Goal: Task Accomplishment & Management: Manage account settings

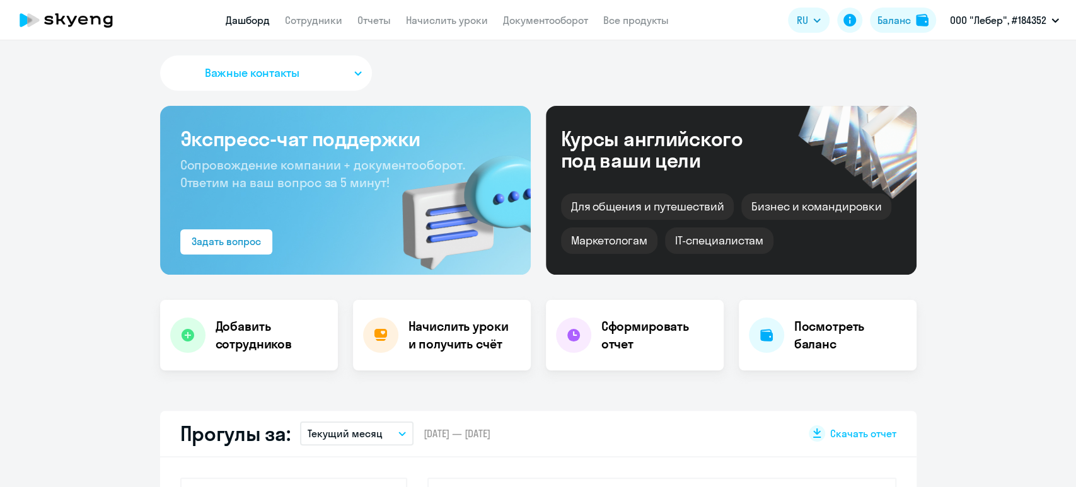
select select "30"
click at [317, 20] on link "Сотрудники" at bounding box center [313, 20] width 57 height 13
select select "30"
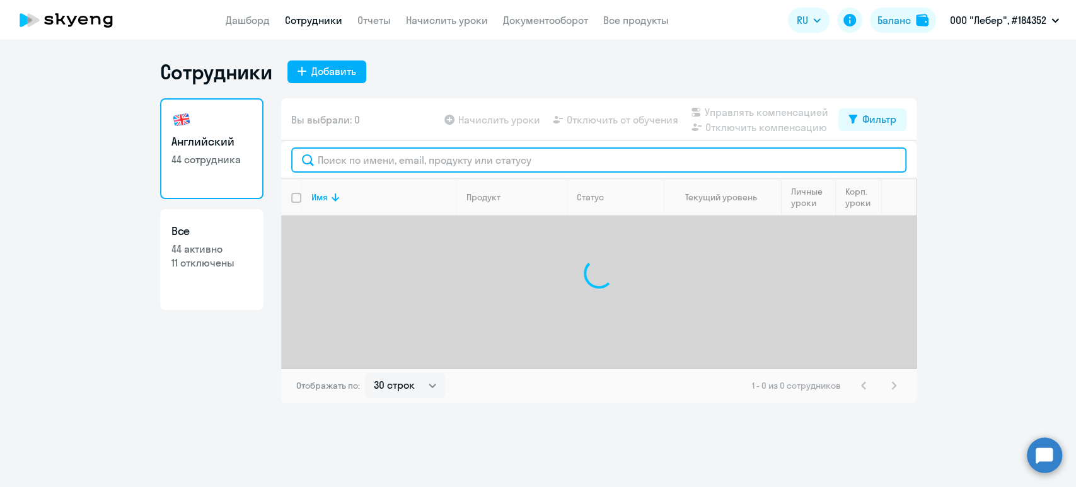
click at [357, 151] on input "text" at bounding box center [598, 159] width 615 height 25
type input "б"
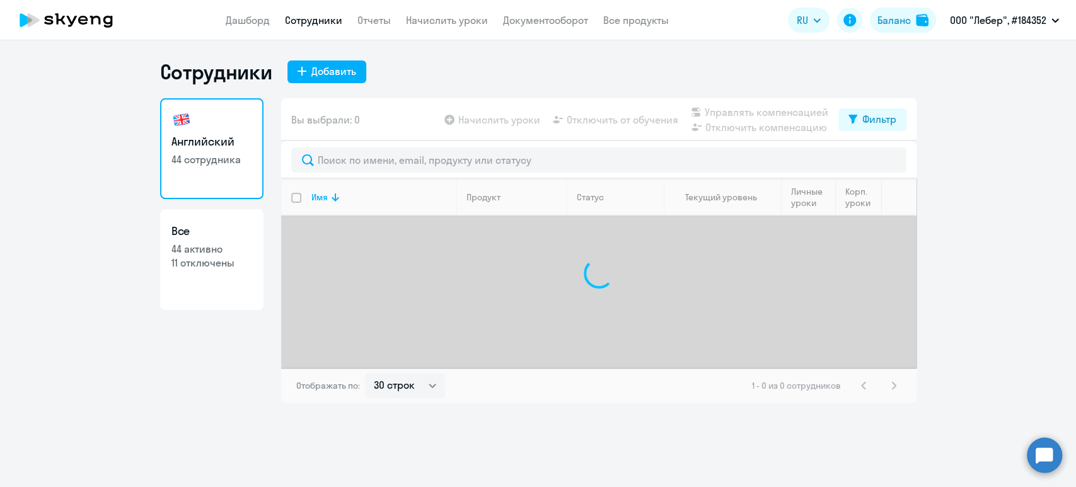
click at [215, 176] on link "Английский 44 сотрудника" at bounding box center [211, 148] width 103 height 101
click at [382, 15] on link "Отчеты" at bounding box center [373, 20] width 33 height 13
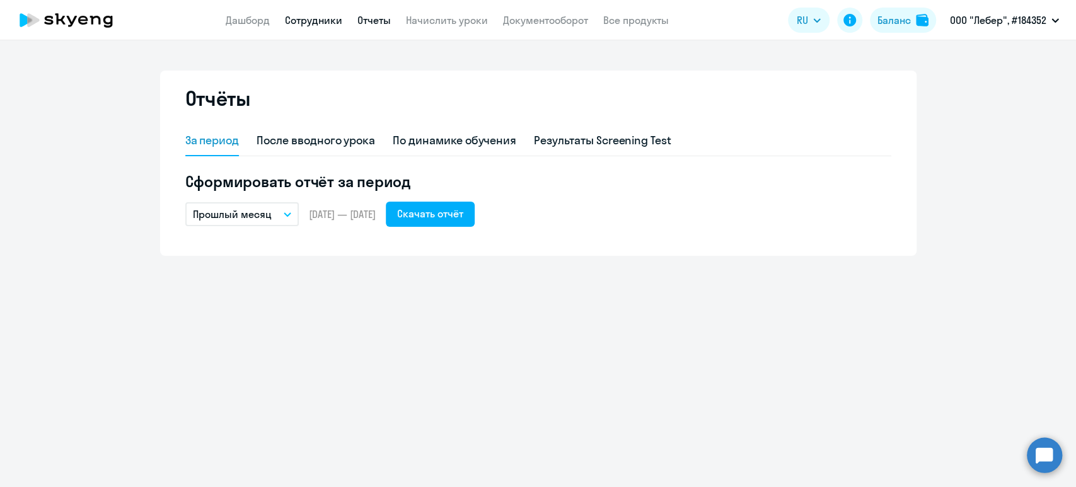
click at [301, 16] on link "Сотрудники" at bounding box center [313, 20] width 57 height 13
select select "30"
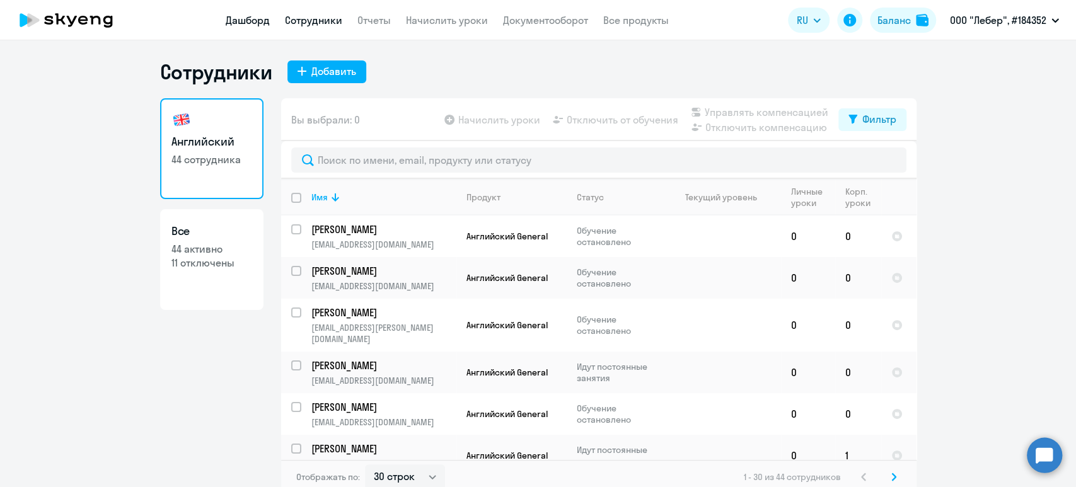
click at [252, 18] on link "Дашборд" at bounding box center [248, 20] width 44 height 13
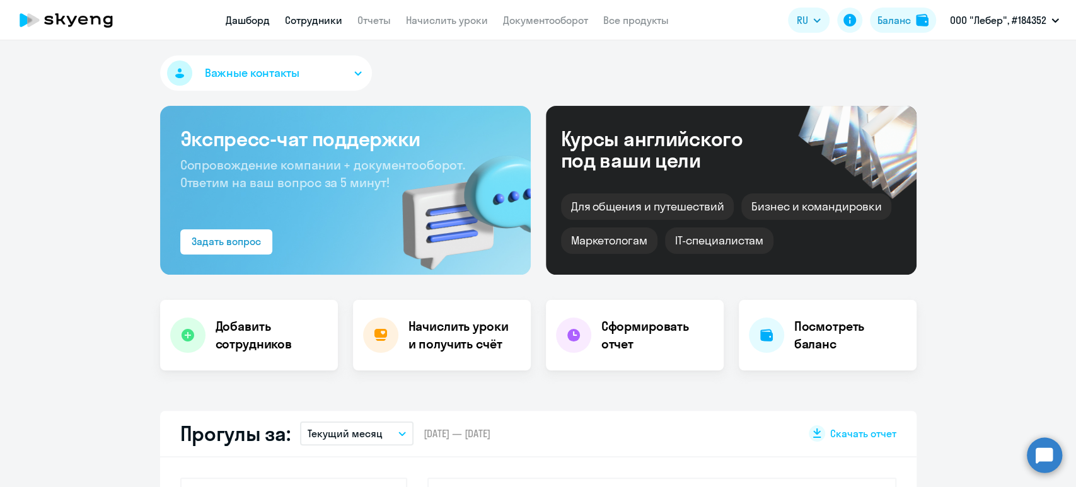
select select "30"
click at [323, 17] on link "Сотрудники" at bounding box center [313, 20] width 57 height 13
select select "30"
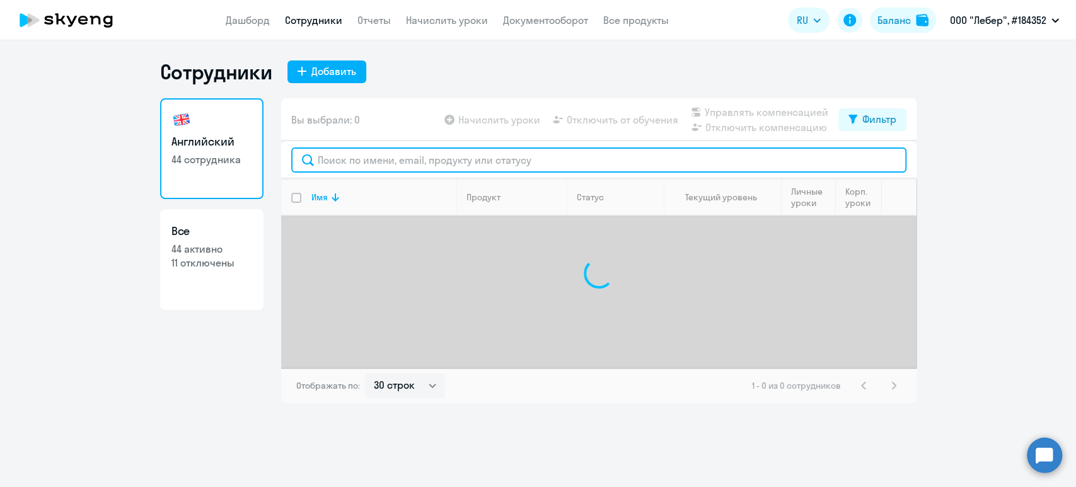
click at [346, 163] on input "text" at bounding box center [598, 159] width 615 height 25
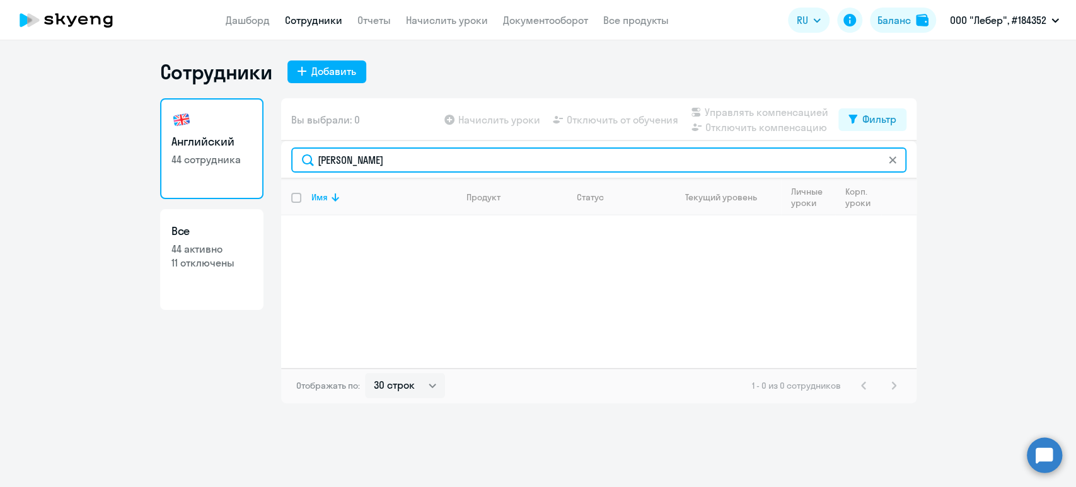
drag, startPoint x: 369, startPoint y: 159, endPoint x: 207, endPoint y: 156, distance: 161.3
click at [207, 156] on div "Английский 44 сотрудника Все 44 активно 11 отключены Вы выбрали: 0 Начислить ур…" at bounding box center [538, 250] width 756 height 305
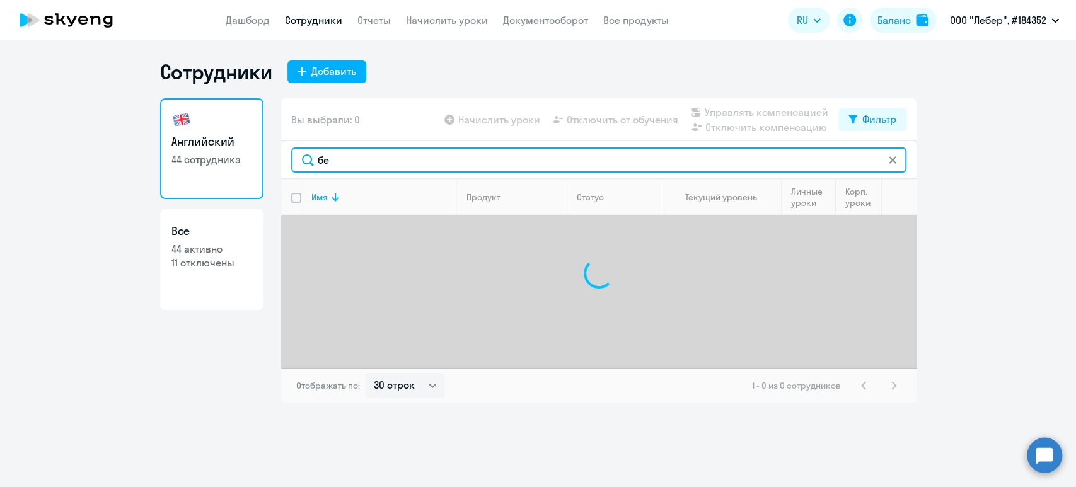
type input "б"
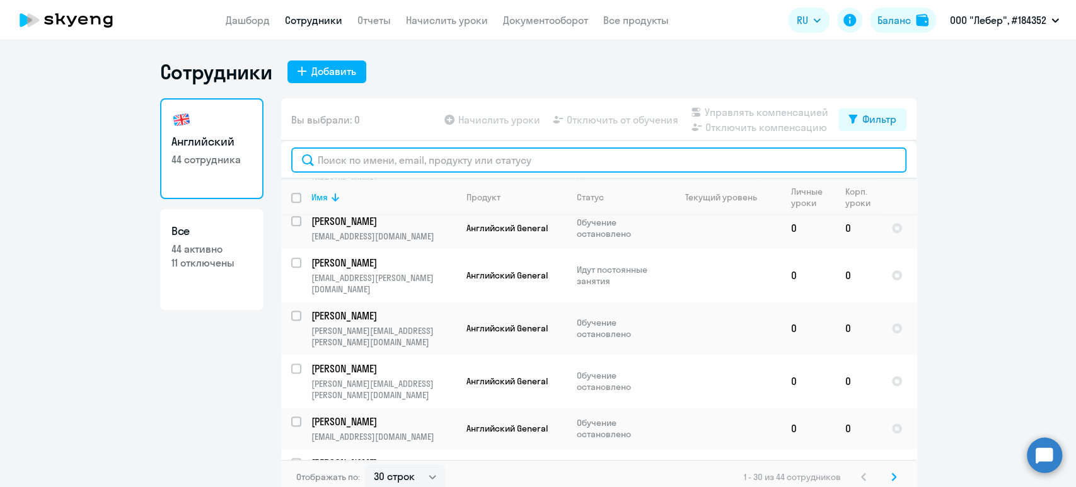
scroll to position [588, 0]
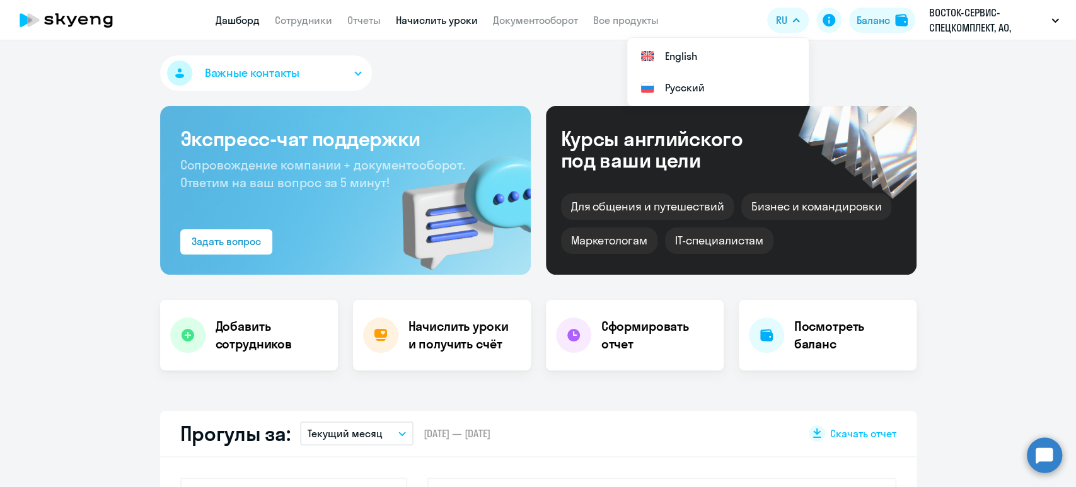
click at [434, 24] on link "Начислить уроки" at bounding box center [437, 20] width 82 height 13
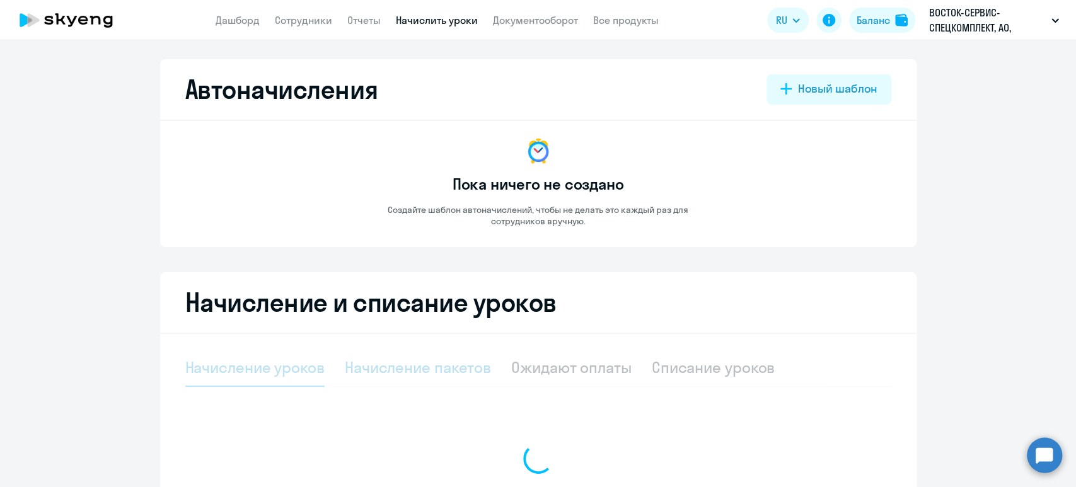
select select "10"
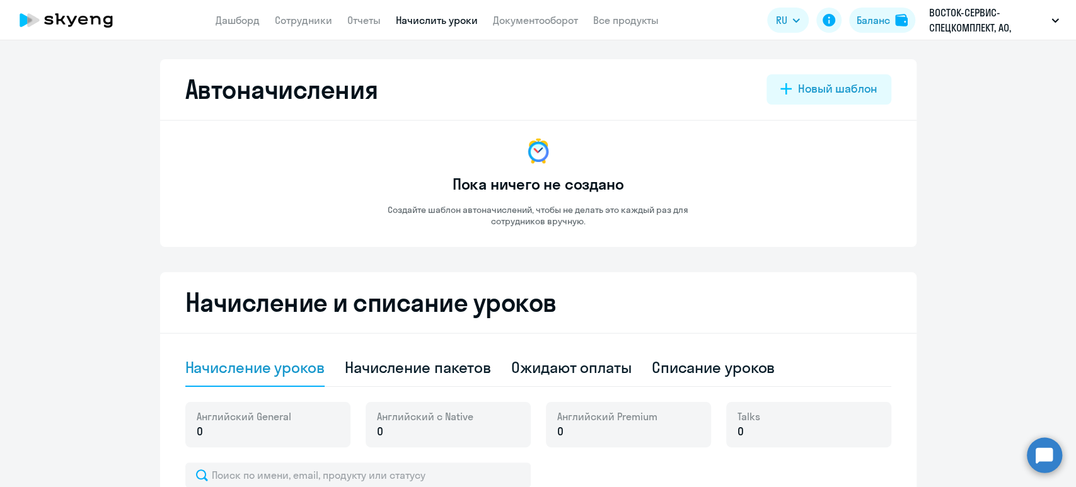
scroll to position [84, 0]
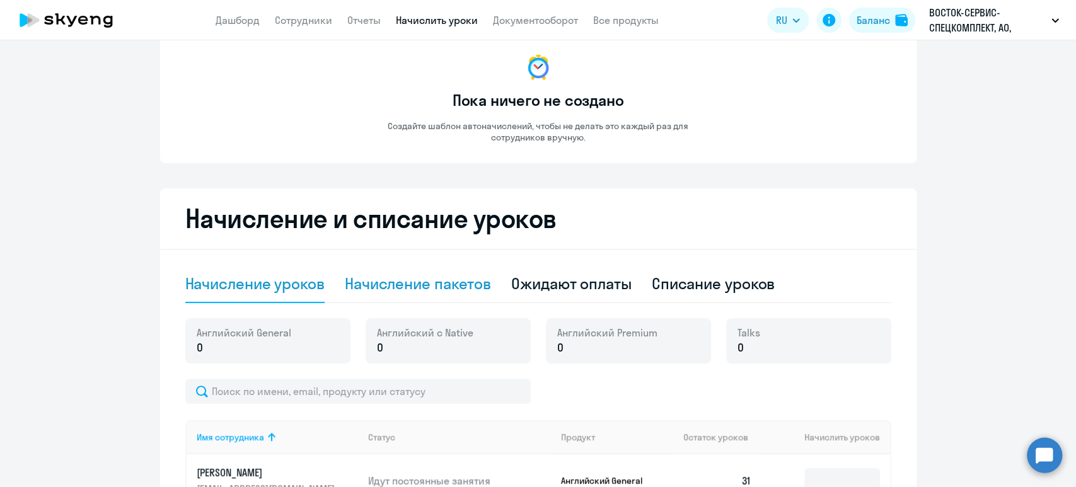
click at [450, 284] on div "Начисление пакетов" at bounding box center [418, 283] width 146 height 20
select select "10"
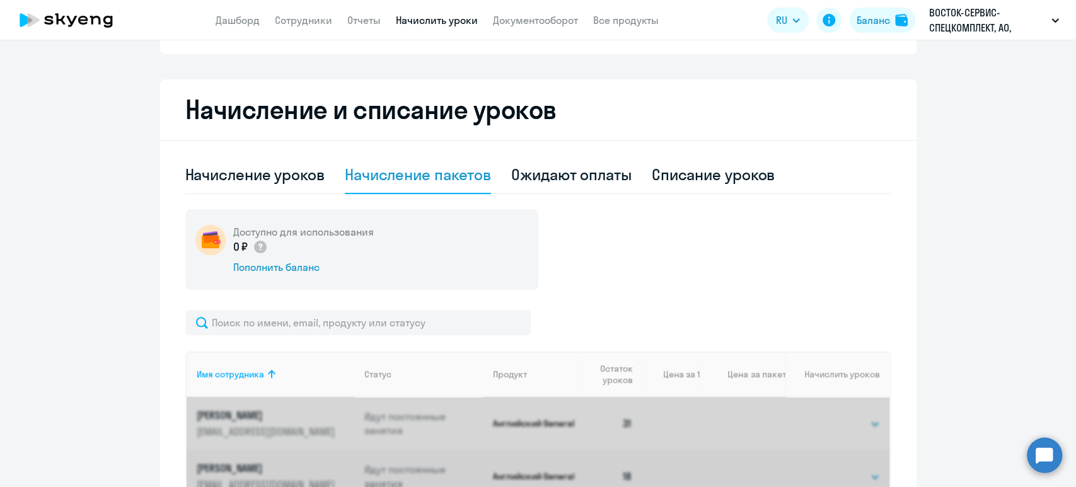
scroll to position [336, 0]
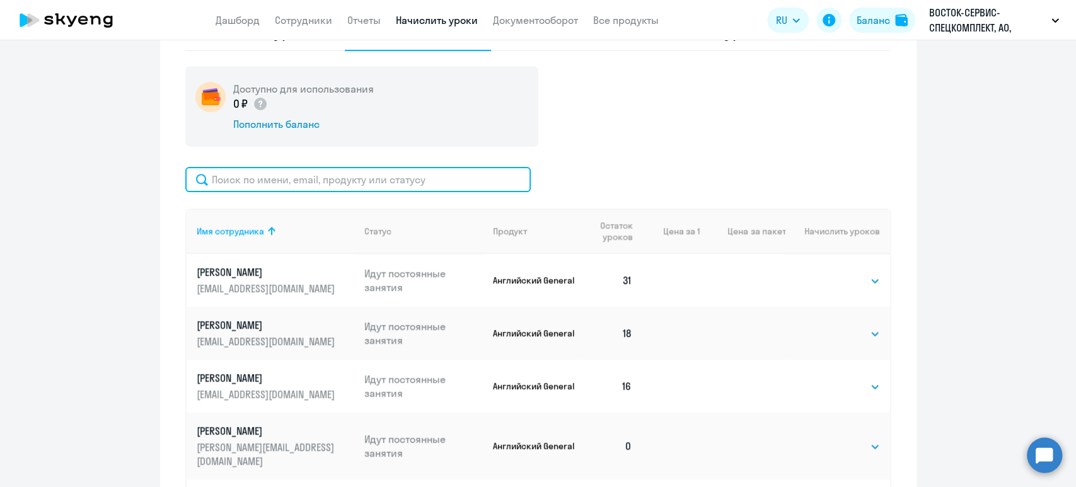
click at [289, 186] on input "text" at bounding box center [357, 179] width 345 height 25
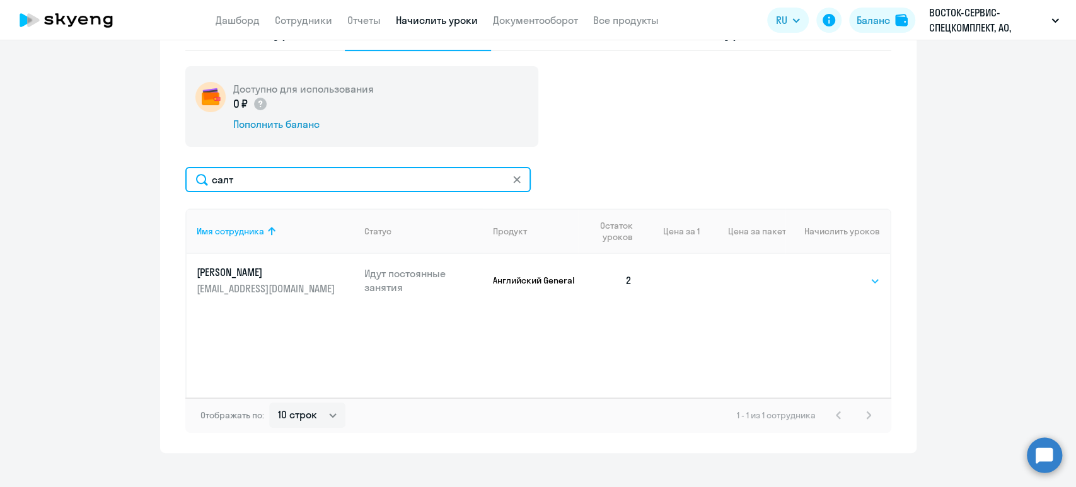
type input "салт"
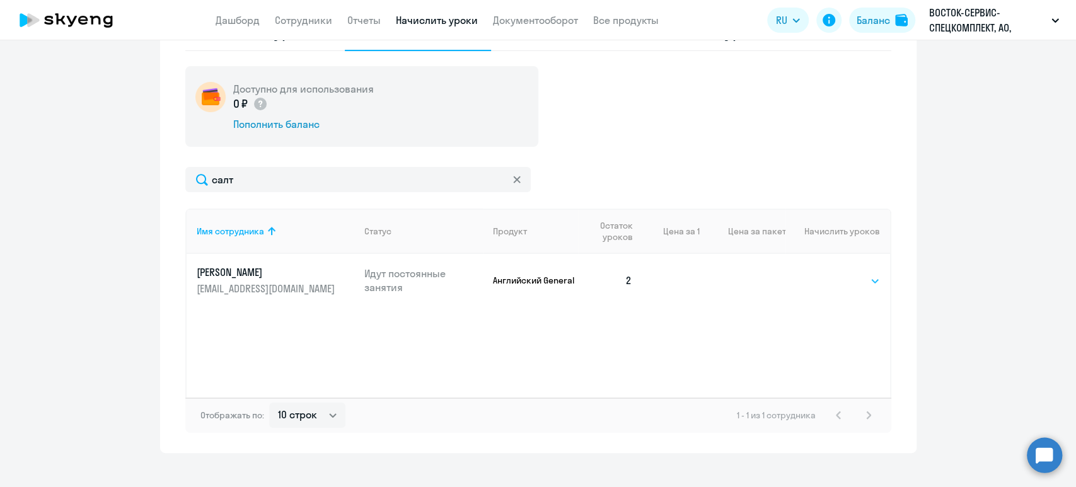
click at [856, 280] on select "Выбрать 4 8 16 32 64 128" at bounding box center [854, 280] width 52 height 15
click at [828, 273] on select "Выбрать 4 8 16 32 64 128" at bounding box center [854, 280] width 52 height 15
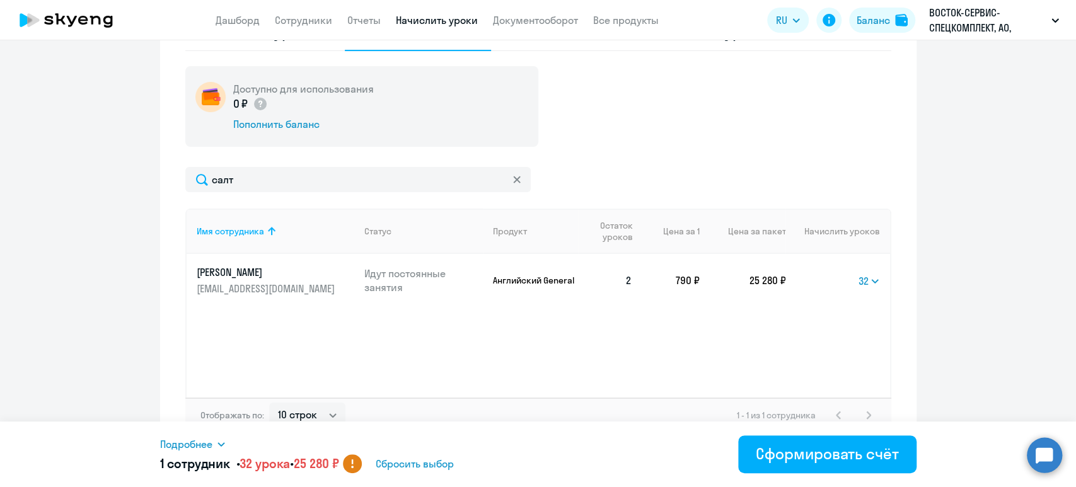
click at [221, 439] on icon at bounding box center [221, 444] width 10 height 10
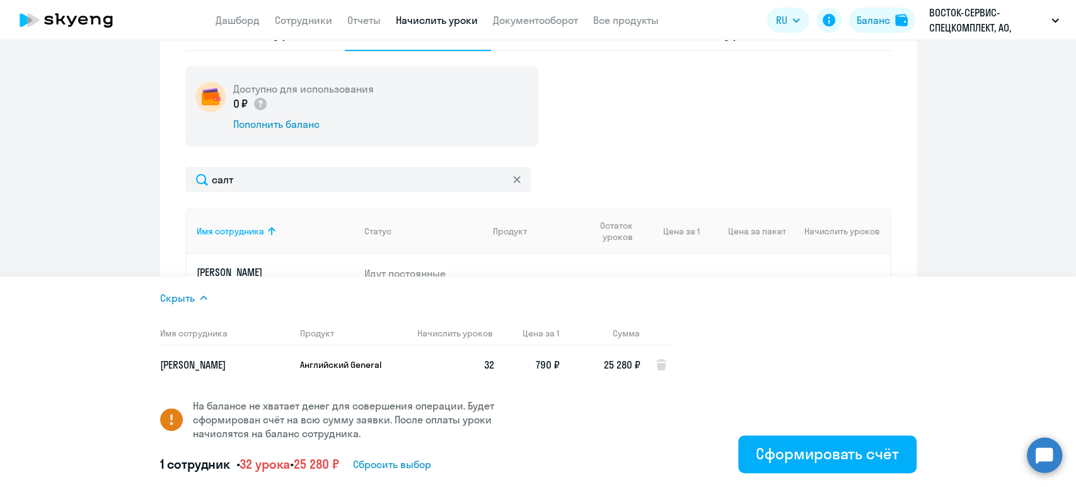
click at [962, 251] on ng-component "Автоначисления Новый шаблон Пока ничего не создано Создайте шаблон автоначислен…" at bounding box center [538, 88] width 1076 height 730
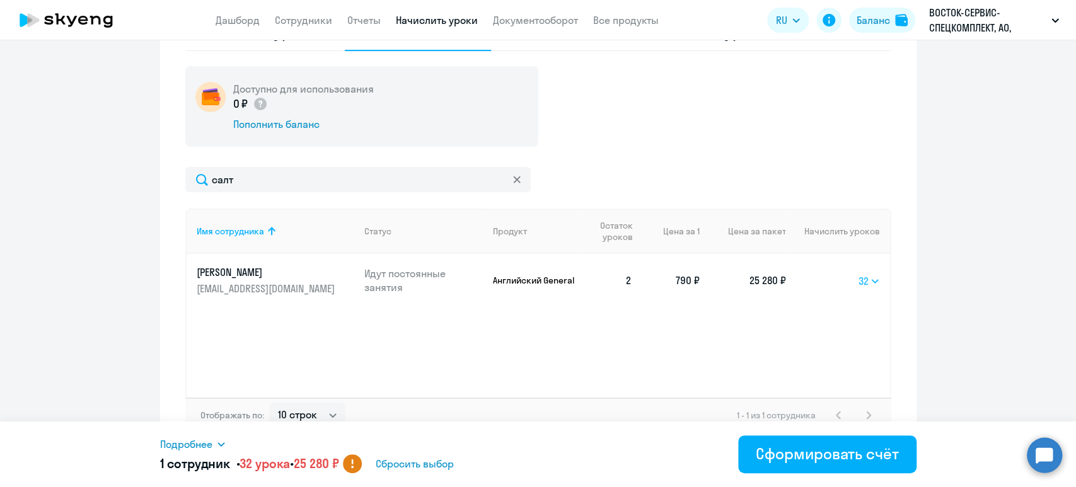
click at [871, 278] on select "Выбрать 4 8 16 32 64 128" at bounding box center [868, 280] width 21 height 15
select select "16"
click at [858, 273] on select "Выбрать 4 8 16 32 64 128" at bounding box center [868, 280] width 21 height 15
click at [212, 437] on span "Подробнее" at bounding box center [186, 444] width 52 height 15
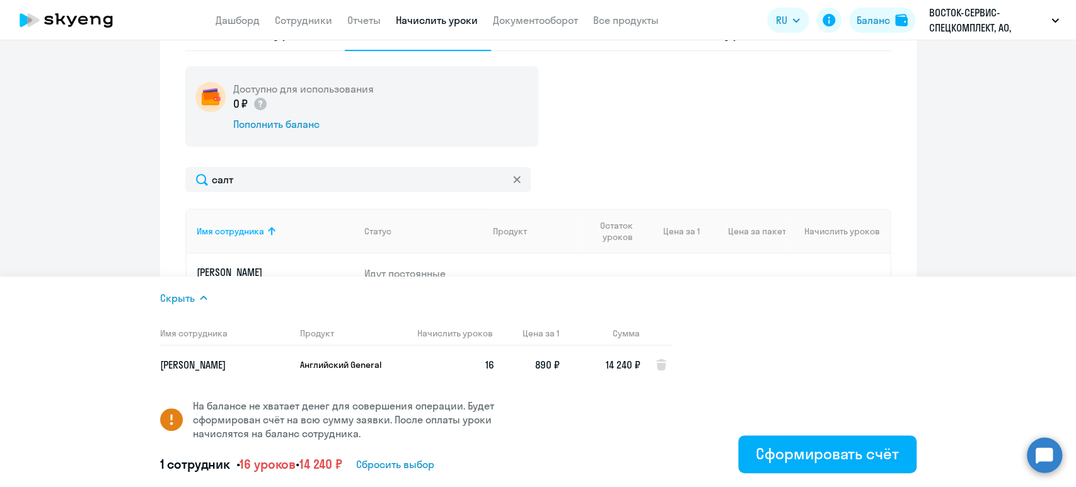
click at [192, 471] on h5 "1 сотрудник • 16 уроков • 14 240 ₽" at bounding box center [251, 465] width 182 height 18
click at [417, 462] on span "Сбросить выбор" at bounding box center [395, 464] width 78 height 15
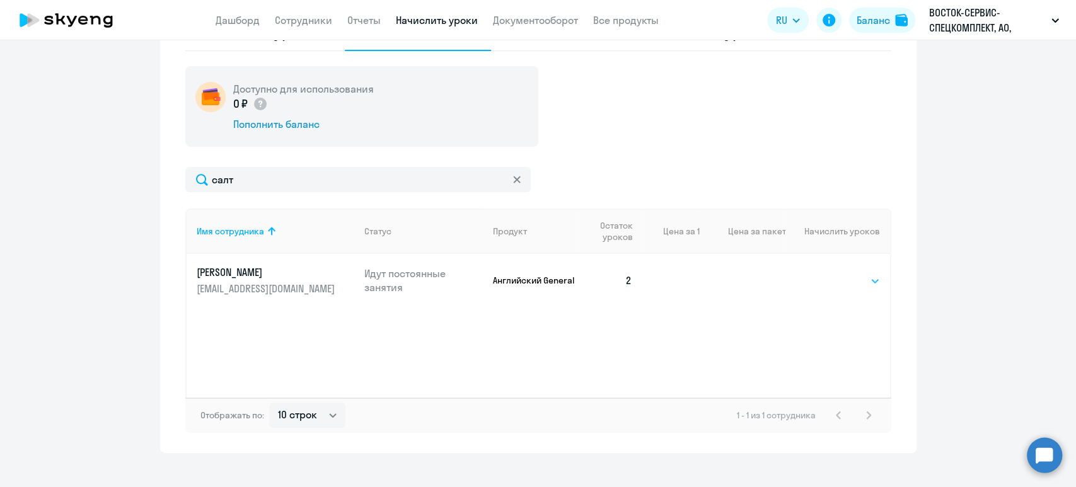
click at [859, 279] on select "Выбрать 4 8 16 32 64 128" at bounding box center [854, 280] width 52 height 15
select select "32"
click at [828, 273] on select "Выбрать 4 8 16 32 64 128" at bounding box center [854, 280] width 52 height 15
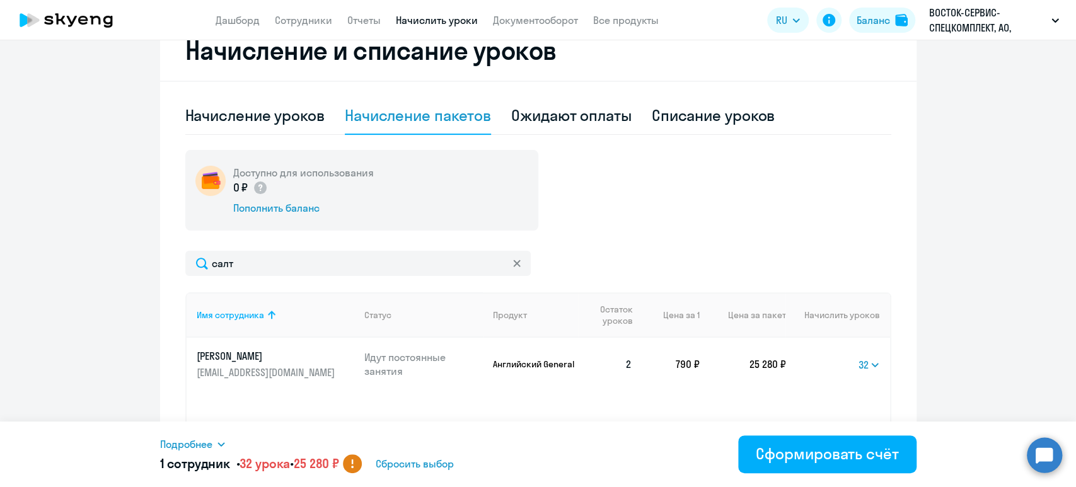
scroll to position [252, 0]
click at [270, 116] on div "Начисление уроков" at bounding box center [254, 115] width 139 height 20
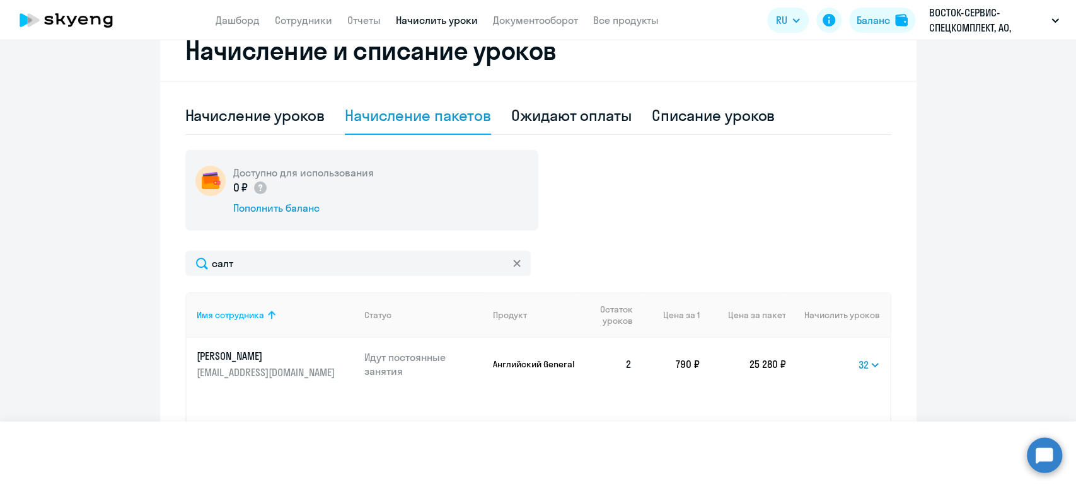
select select "10"
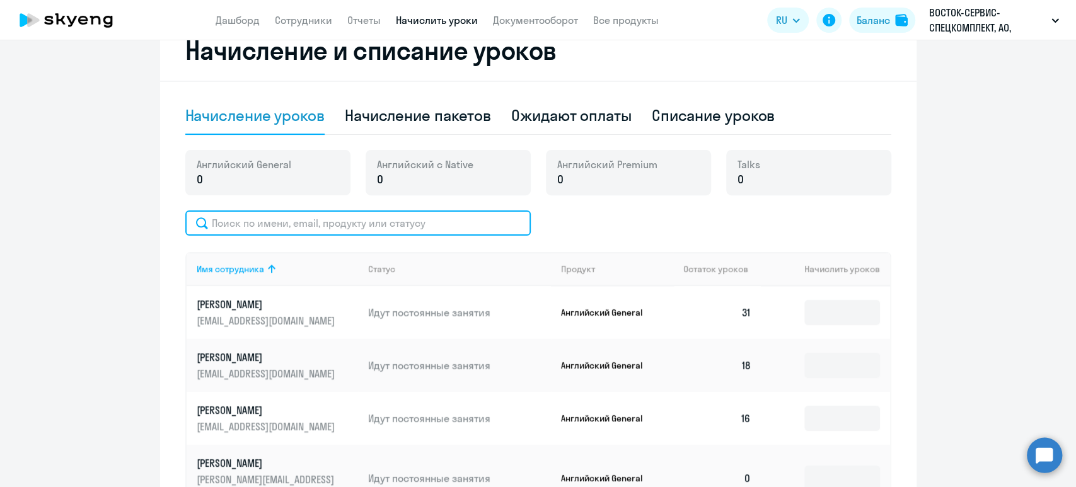
click at [436, 227] on input "text" at bounding box center [357, 222] width 345 height 25
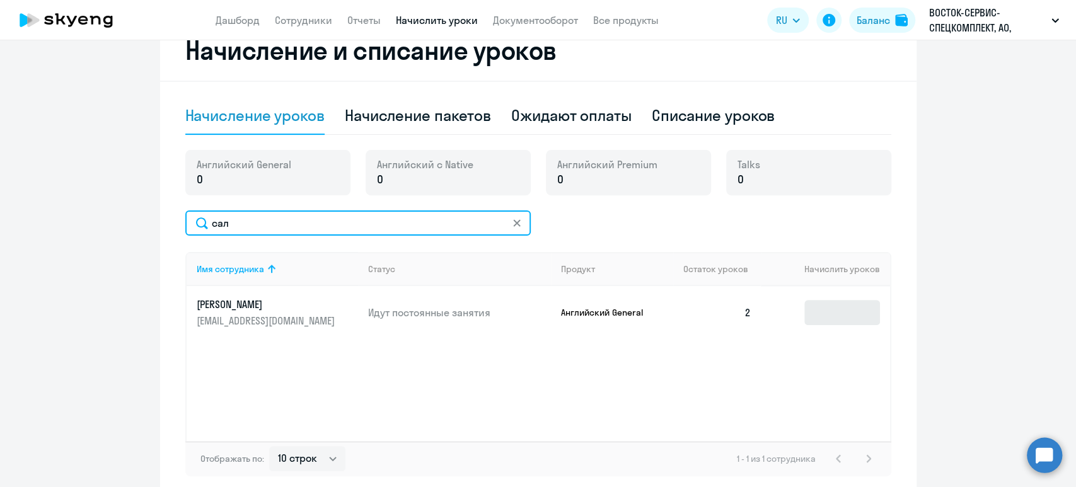
type input "сал"
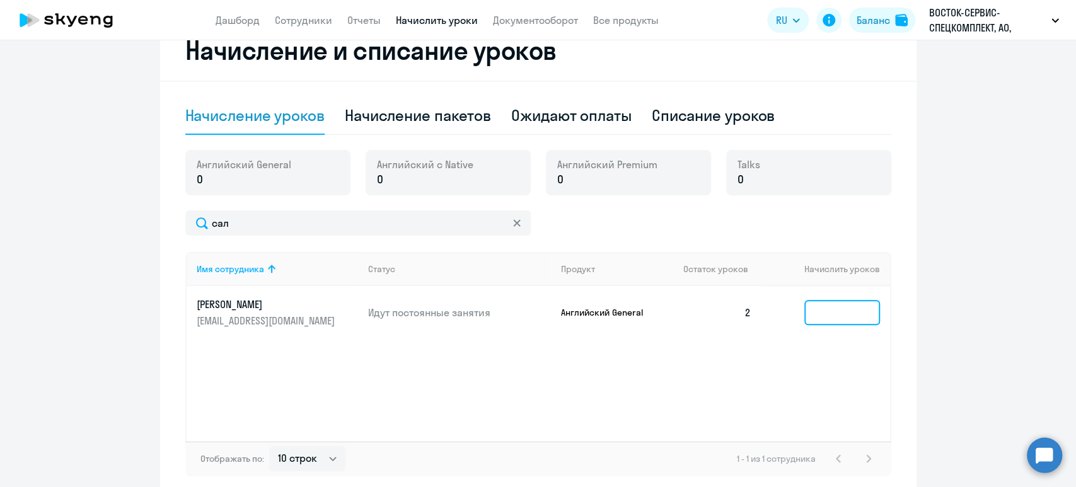
click at [849, 309] on input at bounding box center [842, 312] width 76 height 25
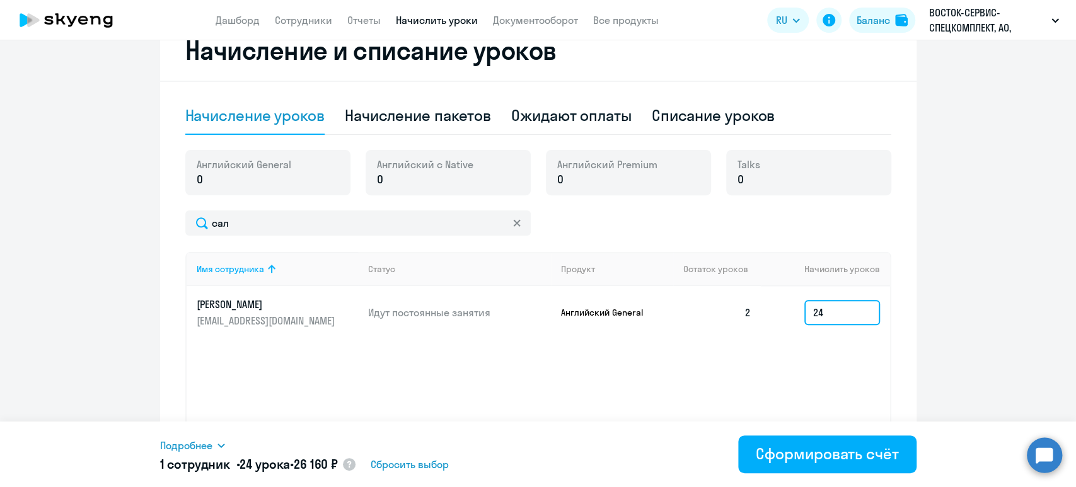
type input "24"
click at [223, 439] on div "Подробнее" at bounding box center [373, 445] width 426 height 15
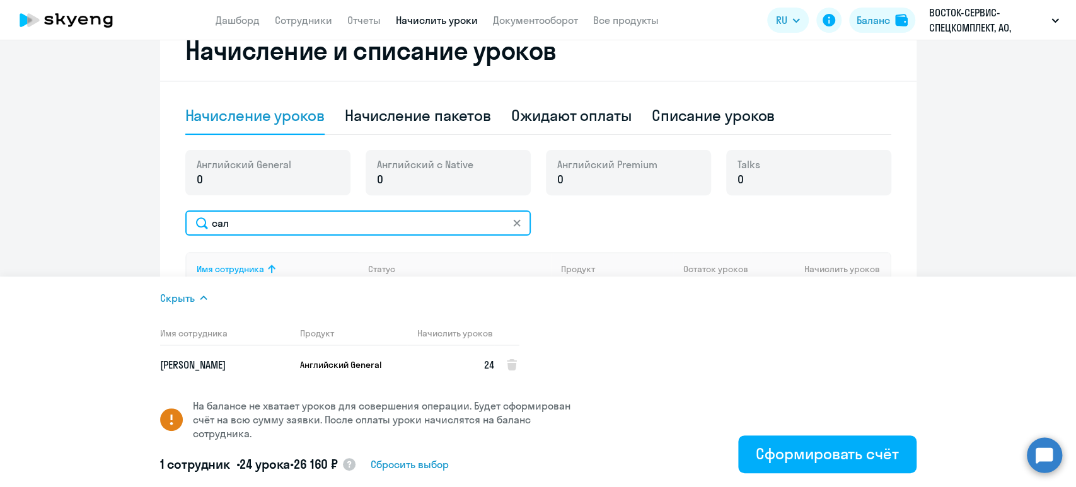
click at [289, 227] on input "сал" at bounding box center [357, 222] width 345 height 25
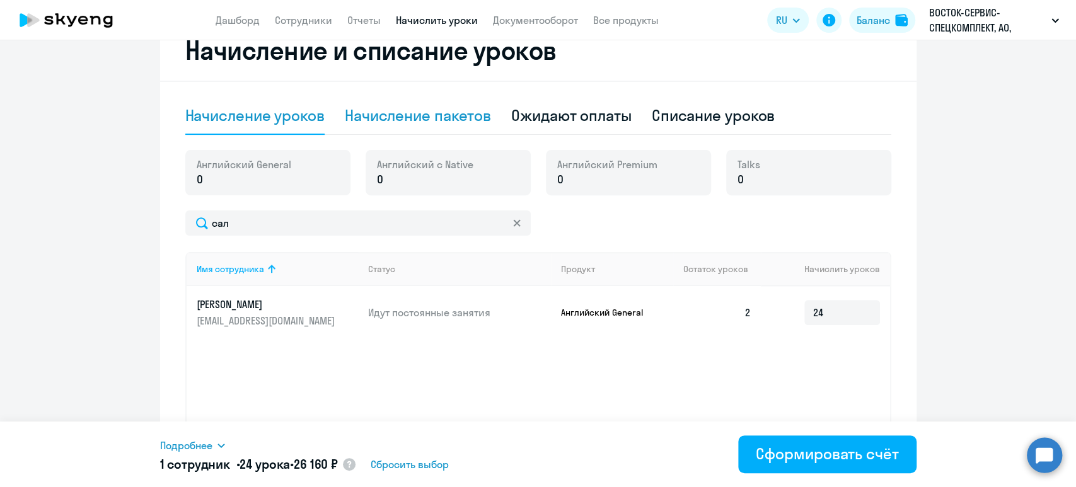
click at [471, 116] on div "Начисление пакетов" at bounding box center [418, 115] width 146 height 20
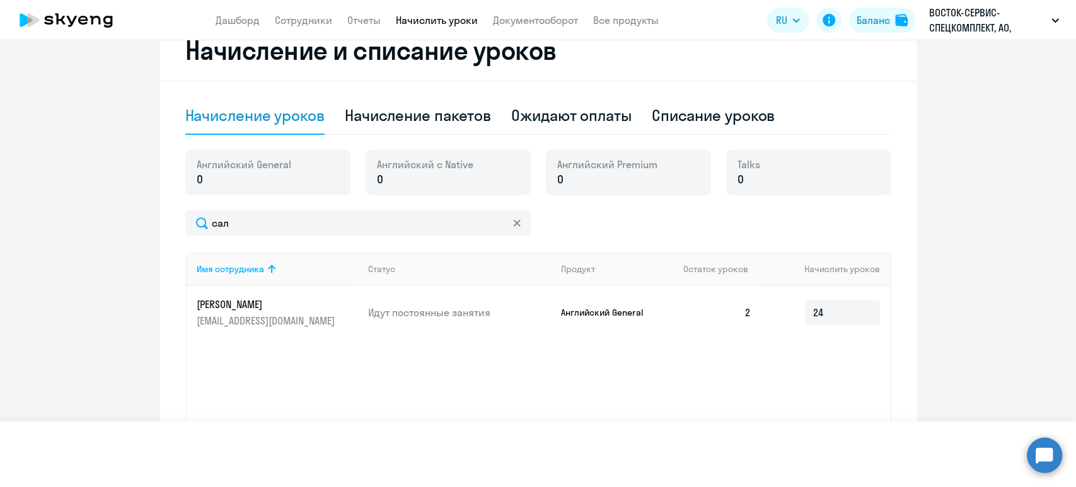
select select "10"
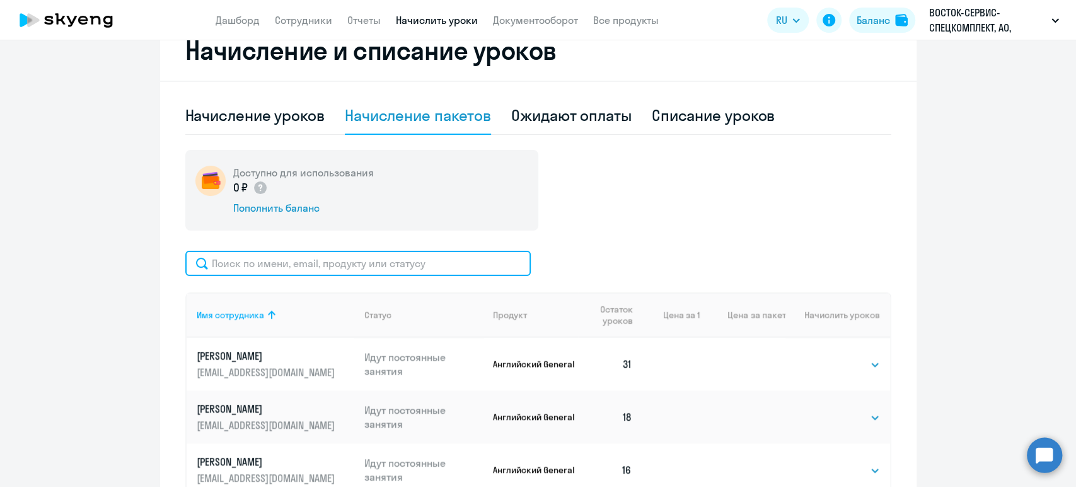
click at [435, 270] on input "text" at bounding box center [357, 263] width 345 height 25
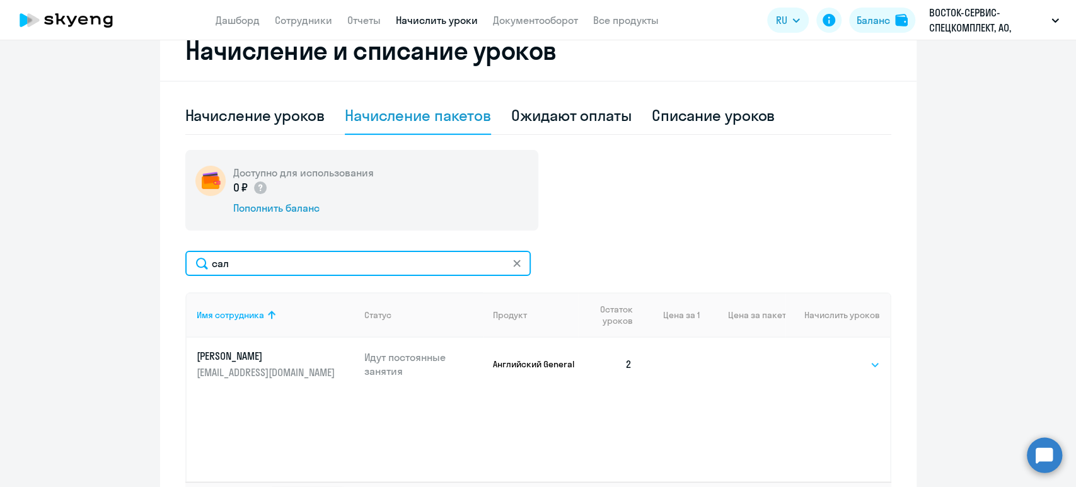
type input "сал"
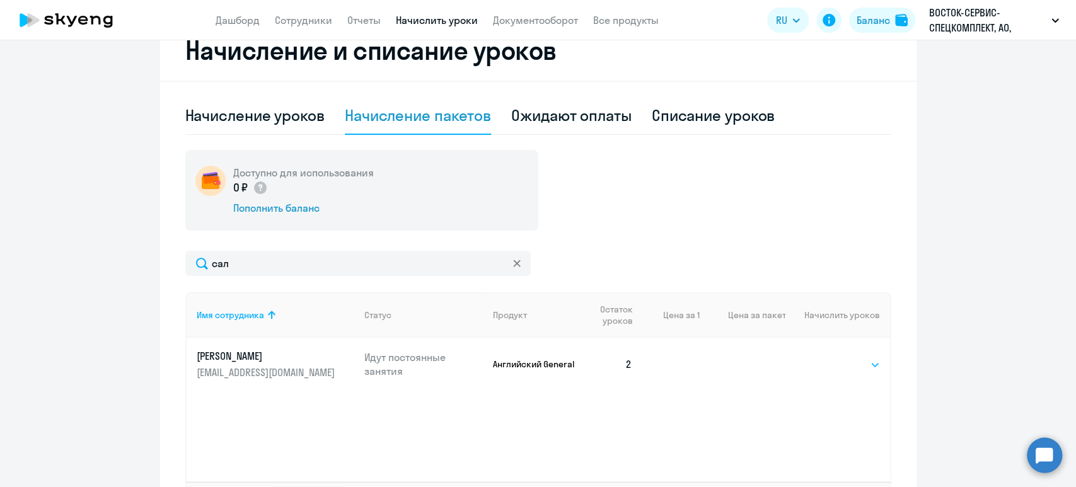
click at [864, 365] on select "Выбрать 4 8 16 32 64 128" at bounding box center [854, 364] width 52 height 15
select select "32"
click at [828, 357] on select "Выбрать 4 8 16 32 64 128" at bounding box center [854, 364] width 52 height 15
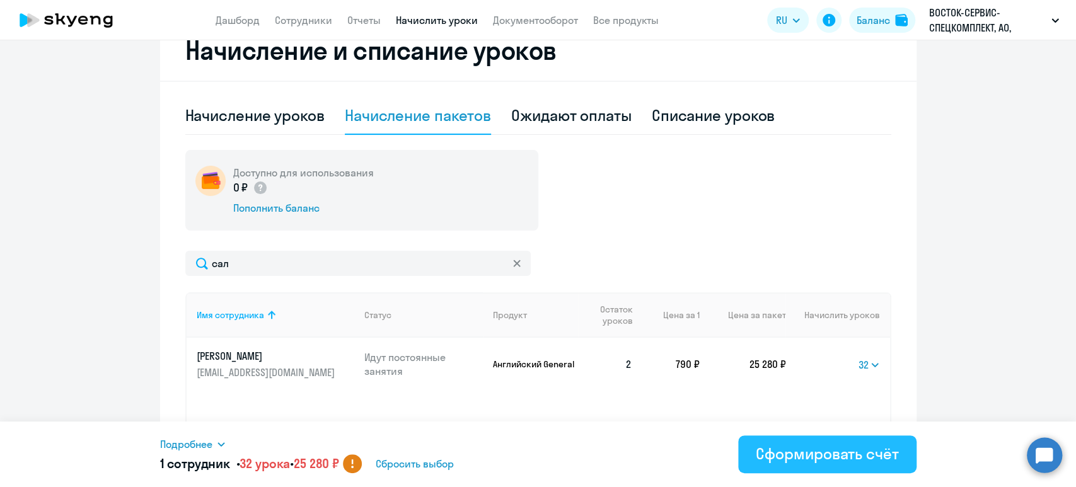
click at [836, 452] on div "Сформировать счёт" at bounding box center [826, 454] width 142 height 20
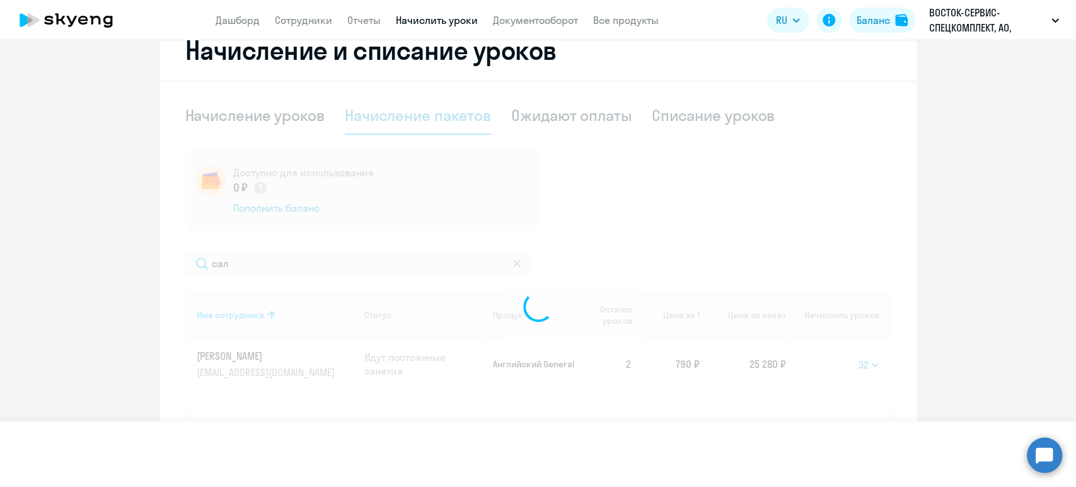
select select
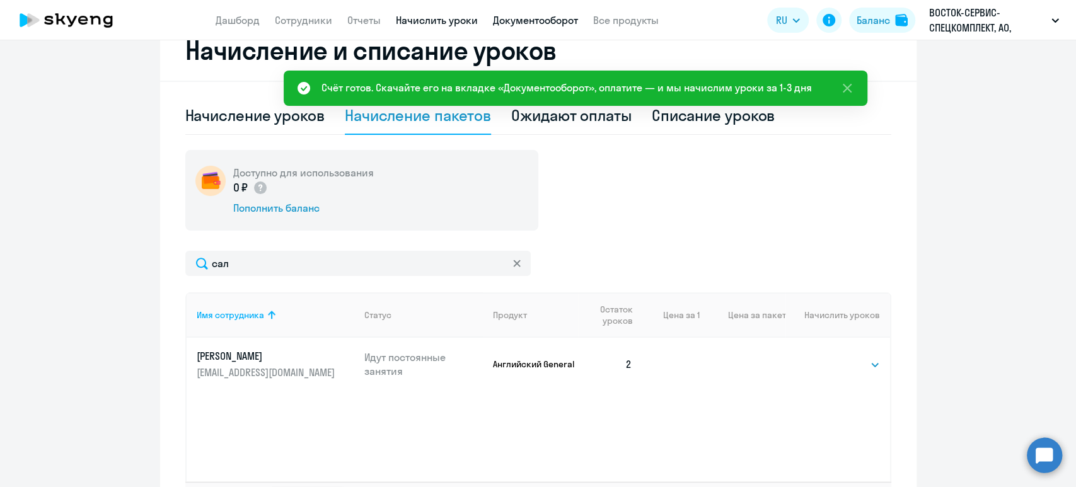
click at [529, 20] on link "Документооборот" at bounding box center [535, 20] width 85 height 13
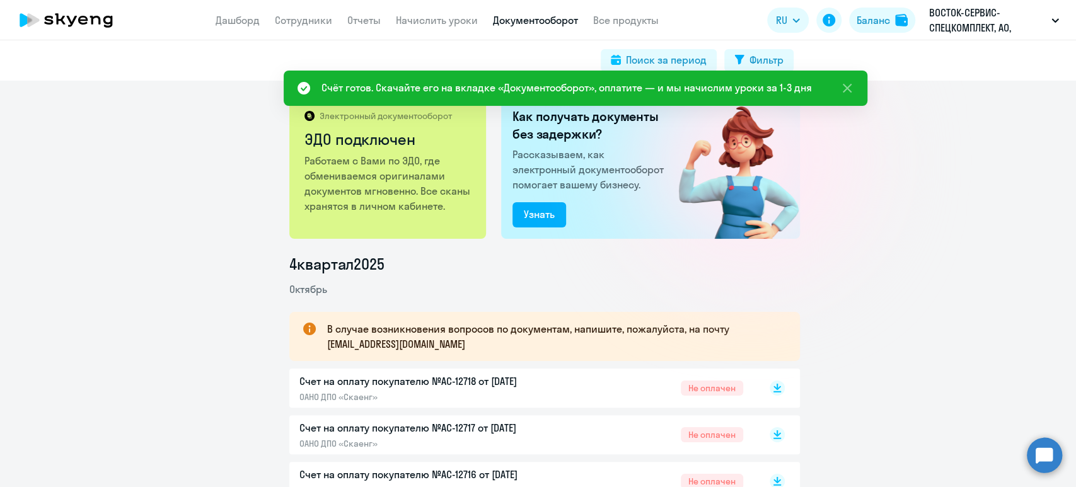
scroll to position [84, 0]
